Goal: Book appointment/travel/reservation

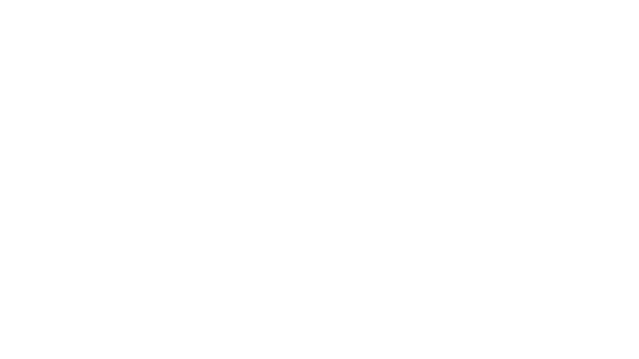
select select "**"
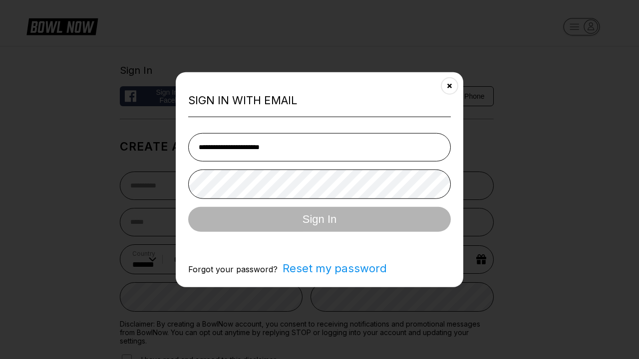
type input "**********"
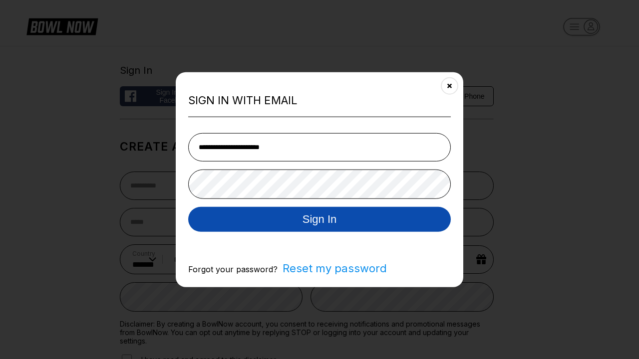
click at [319, 220] on button "Sign In" at bounding box center [319, 219] width 262 height 25
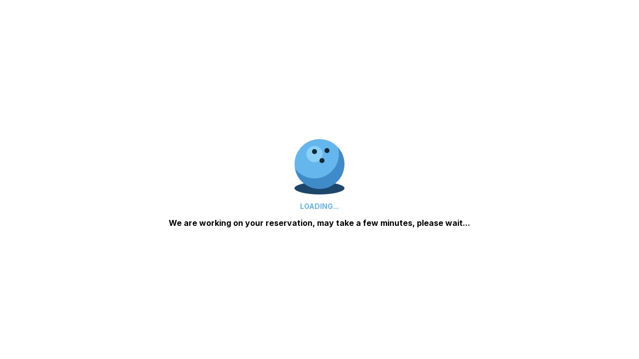
scroll to position [486, 0]
